Goal: Task Accomplishment & Management: Use online tool/utility

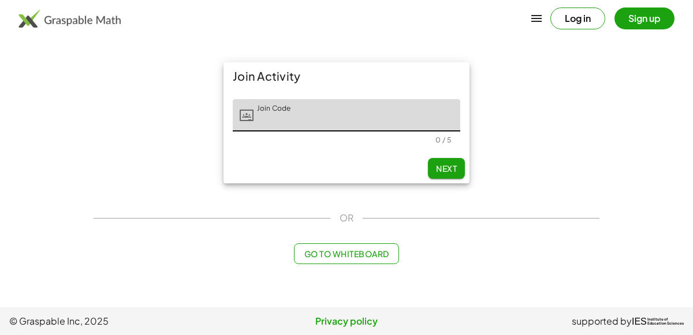
click at [61, 22] on img at bounding box center [69, 18] width 102 height 18
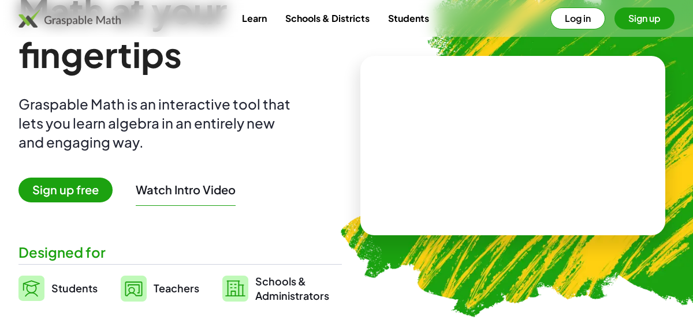
scroll to position [78, 0]
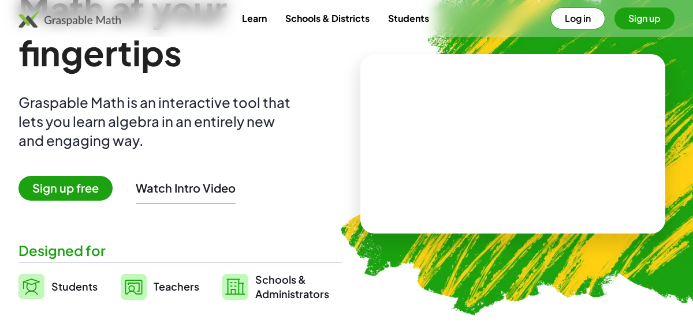
click at [599, 145] on video at bounding box center [512, 144] width 173 height 87
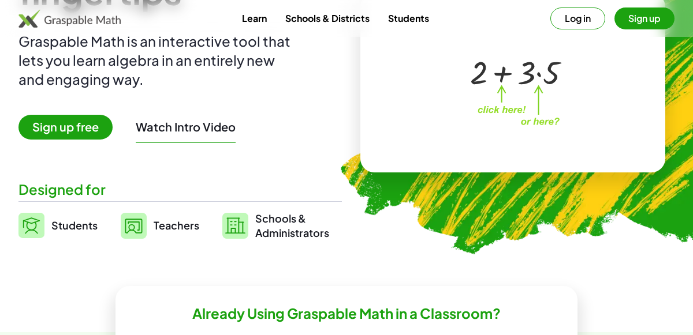
scroll to position [140, 0]
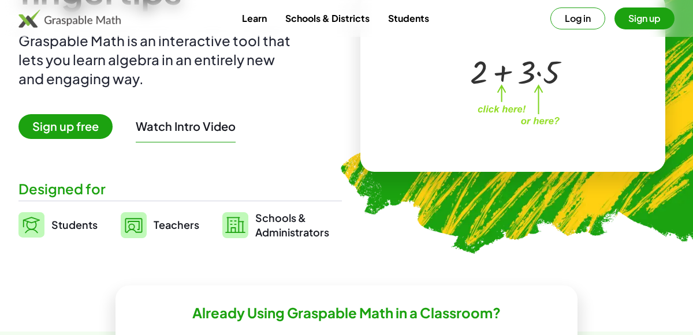
click at [39, 123] on span "Sign up free" at bounding box center [65, 126] width 94 height 25
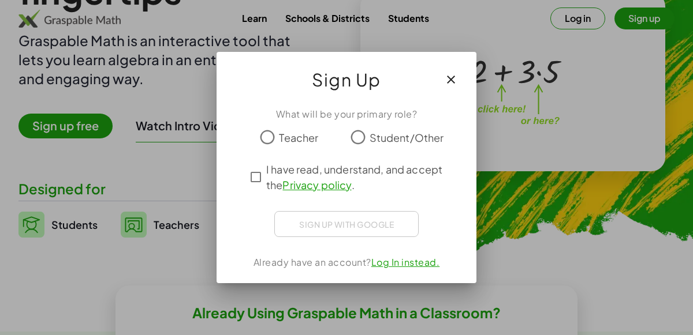
click at [369, 136] on span "Student/Other" at bounding box center [406, 138] width 74 height 16
click at [270, 169] on span "I have read, understand, and accept the Privacy policy ." at bounding box center [356, 177] width 181 height 31
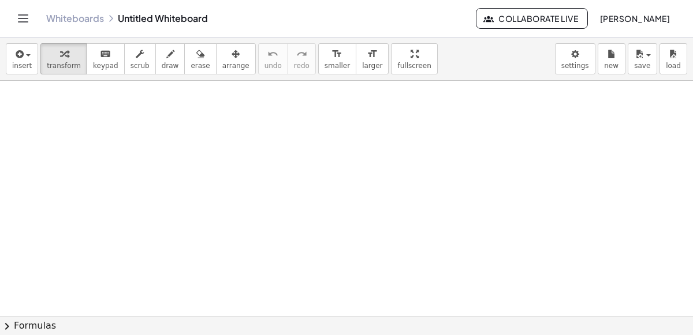
scroll to position [9, 0]
click at [31, 64] on button "insert" at bounding box center [22, 58] width 32 height 31
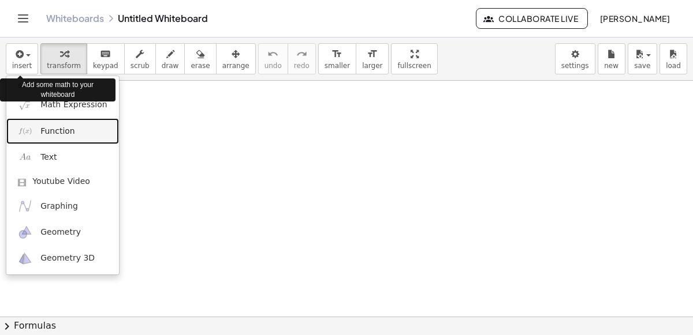
click at [65, 126] on span "Function" at bounding box center [57, 132] width 35 height 12
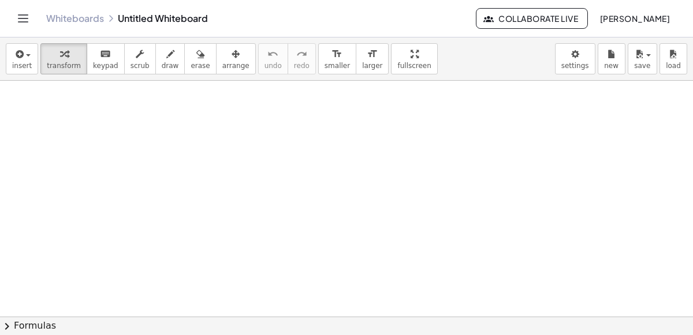
scroll to position [8, 0]
